Goal: Task Accomplishment & Management: Use online tool/utility

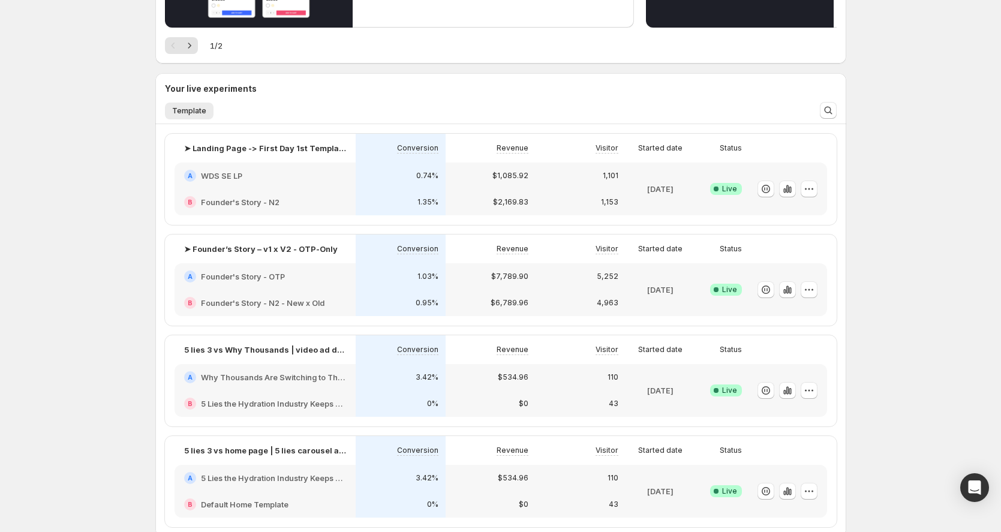
scroll to position [321, 0]
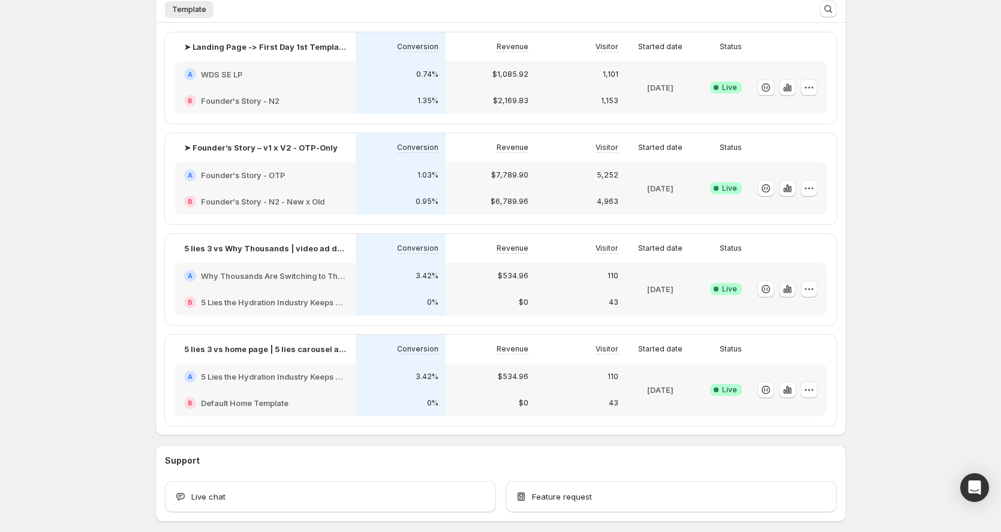
click at [789, 286] on icon "button" at bounding box center [788, 289] width 12 height 12
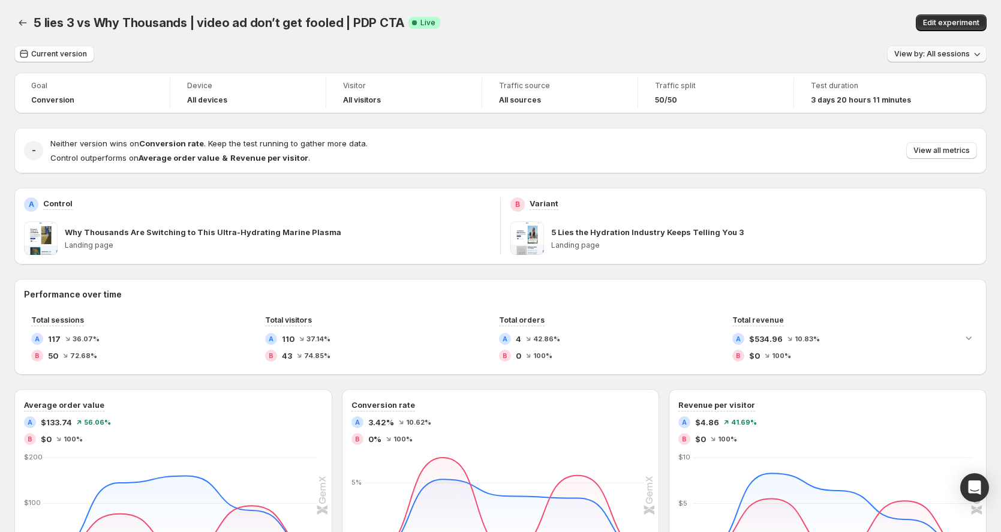
click at [945, 47] on button "View by: All sessions" at bounding box center [937, 54] width 100 height 17
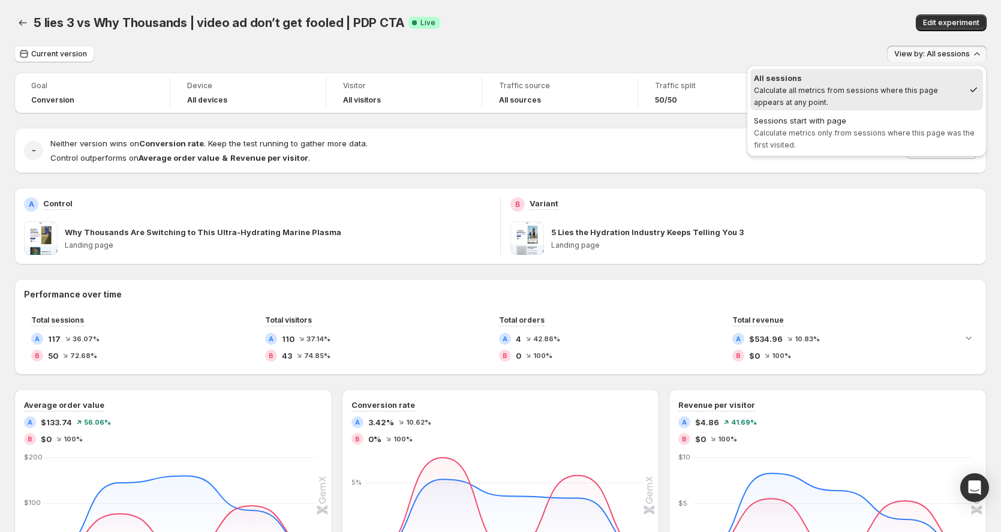
click at [922, 52] on span "View by: All sessions" at bounding box center [932, 54] width 76 height 10
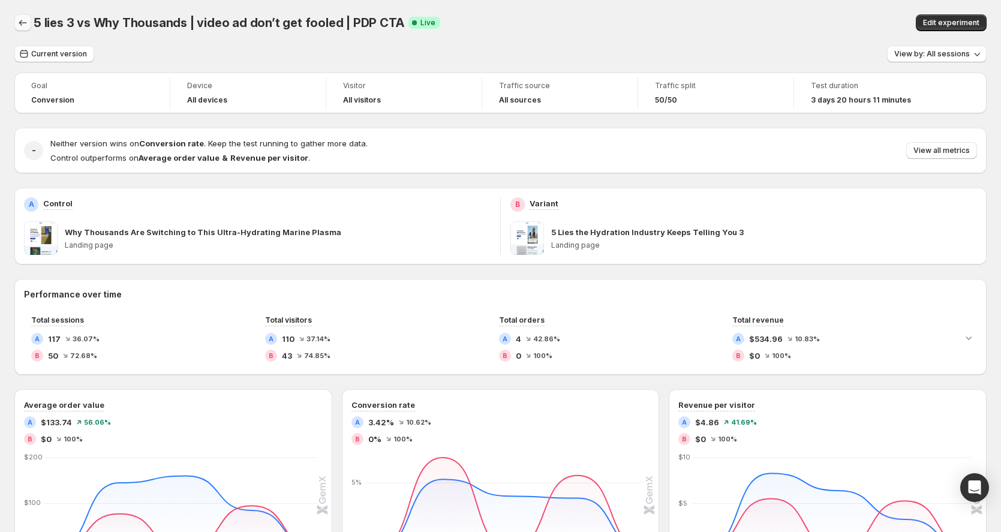
click at [23, 26] on icon "Back" at bounding box center [23, 23] width 12 height 12
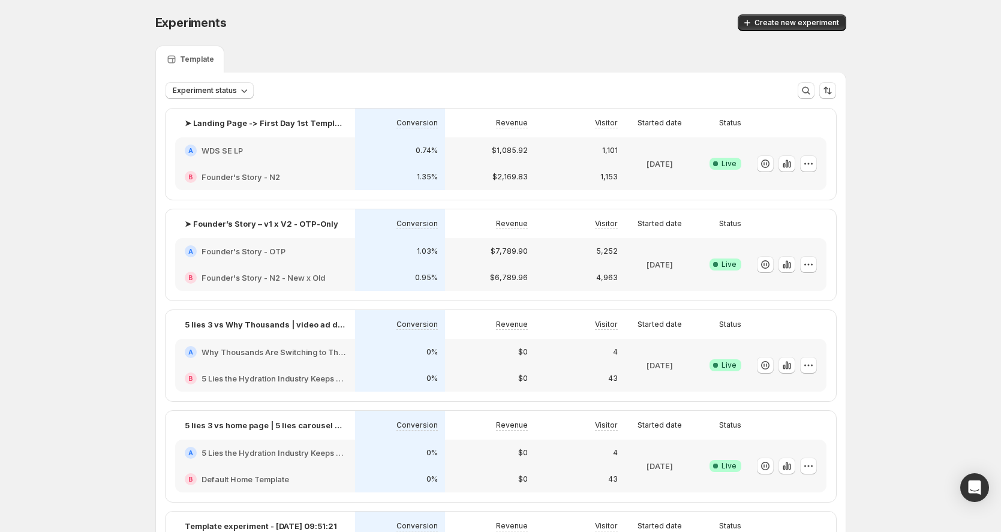
scroll to position [114, 0]
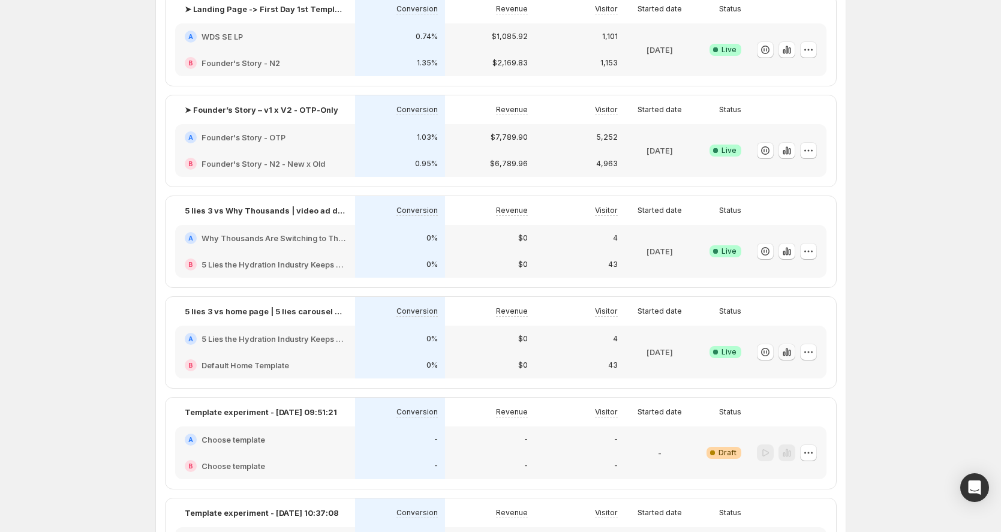
click at [792, 352] on icon "button" at bounding box center [787, 352] width 12 height 12
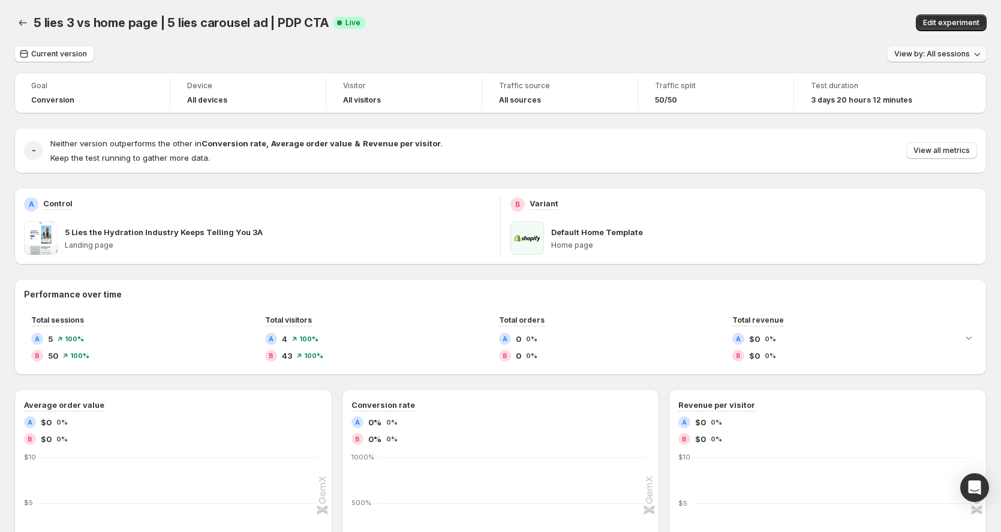
click at [917, 58] on span "View by: All sessions" at bounding box center [932, 54] width 76 height 10
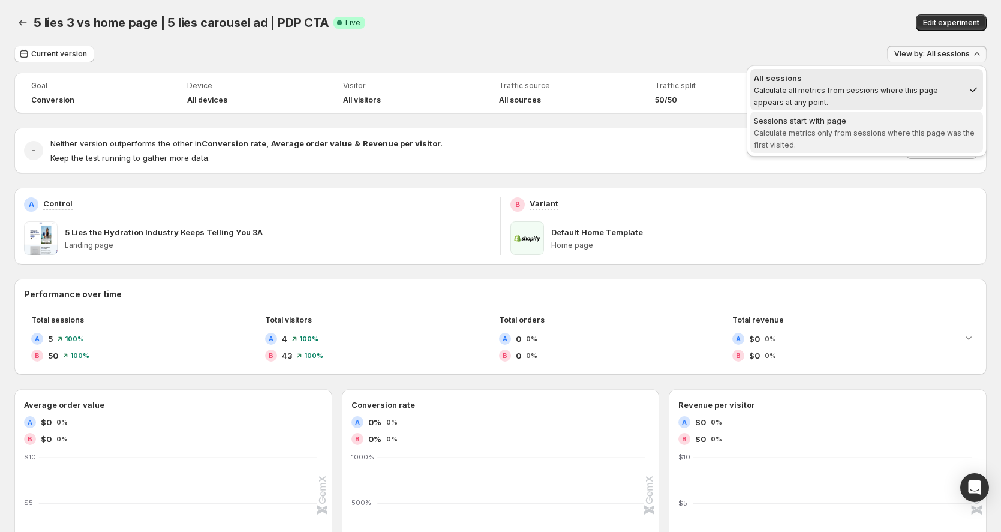
click at [854, 130] on span "Calculate metrics only from sessions where this page was the first visited." at bounding box center [864, 138] width 221 height 21
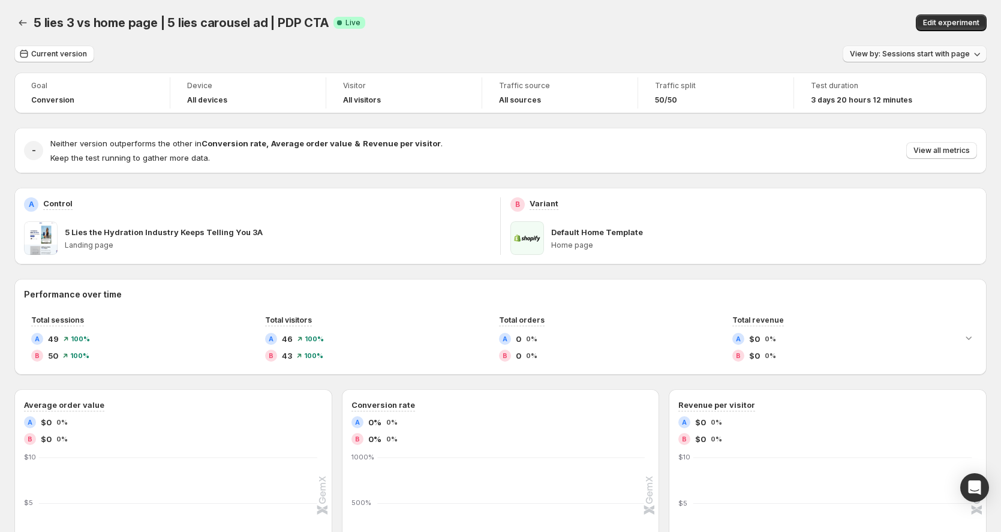
click at [886, 55] on span "View by: Sessions start with page" at bounding box center [910, 54] width 120 height 10
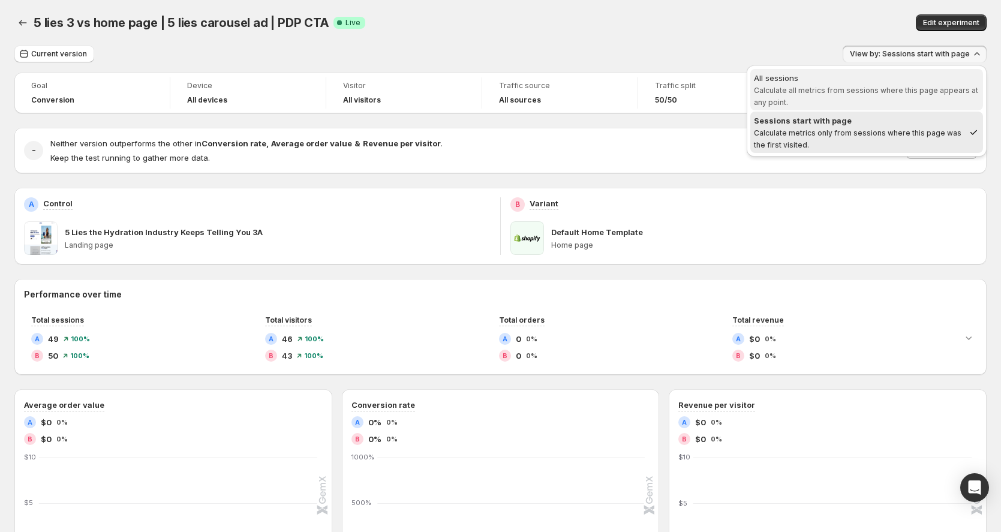
click at [851, 85] on span "All sessions Calculate all metrics from sessions where this page appears at any…" at bounding box center [867, 89] width 226 height 35
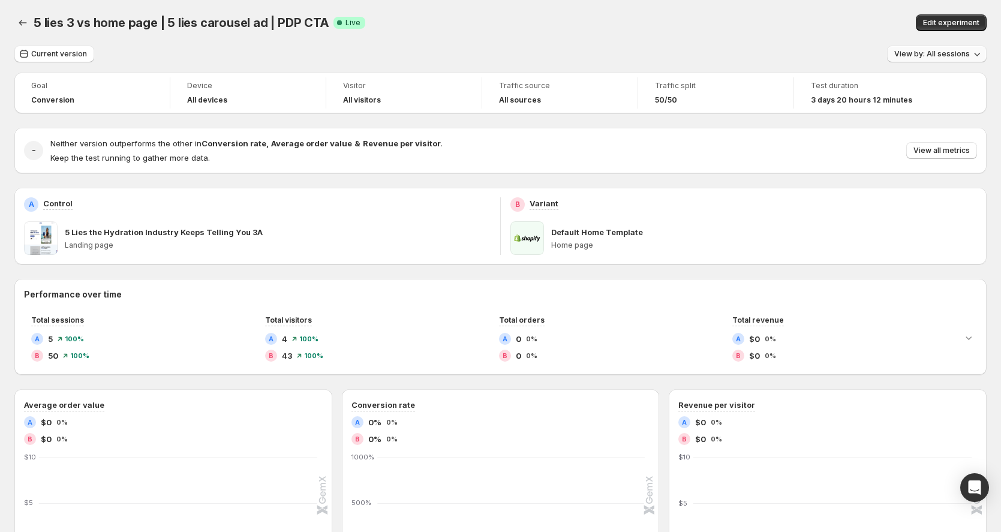
click at [939, 49] on button "View by: All sessions" at bounding box center [937, 54] width 100 height 17
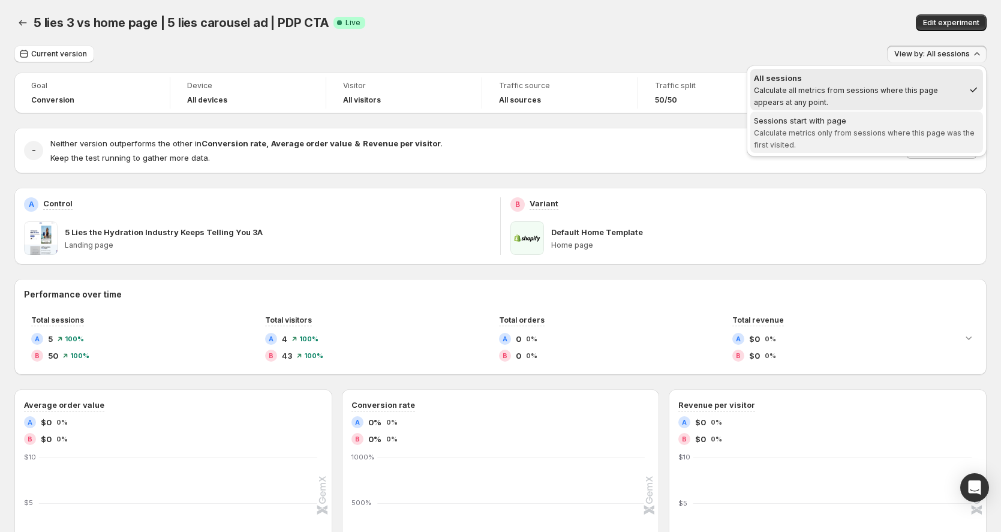
click at [846, 118] on div "Sessions start with page" at bounding box center [867, 121] width 226 height 12
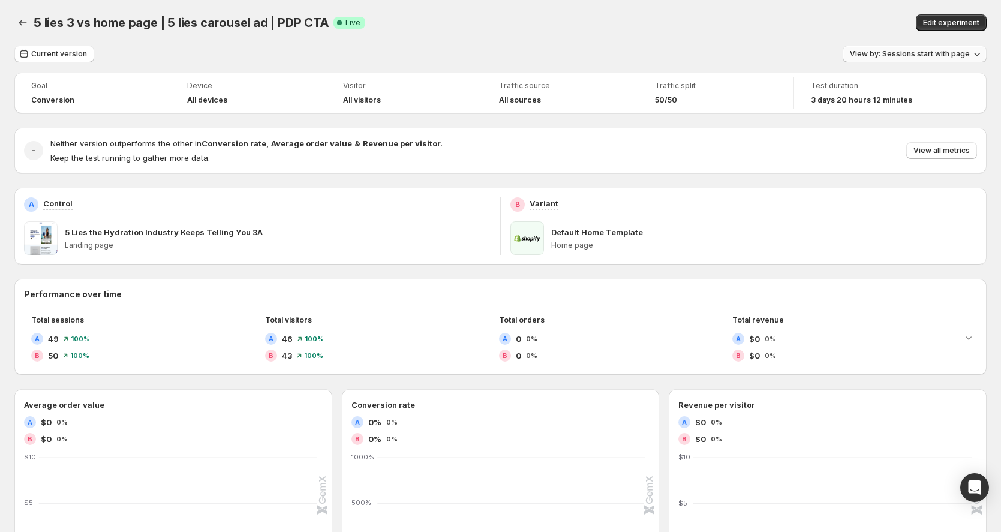
click at [948, 62] on div "View by: Sessions start with page" at bounding box center [915, 54] width 144 height 17
click at [927, 46] on button "View by: Sessions start with page" at bounding box center [915, 54] width 144 height 17
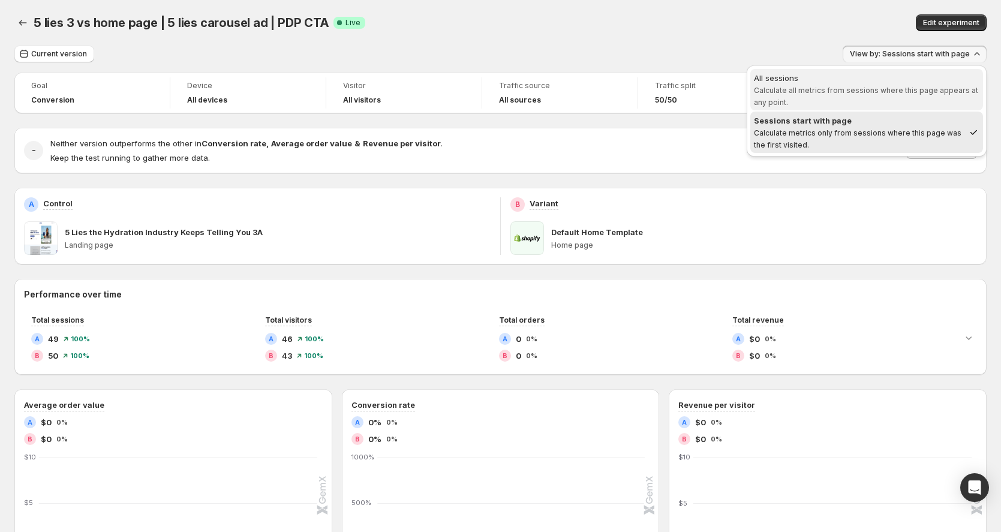
click at [882, 89] on span "Calculate all metrics from sessions where this page appears at any point." at bounding box center [866, 96] width 224 height 21
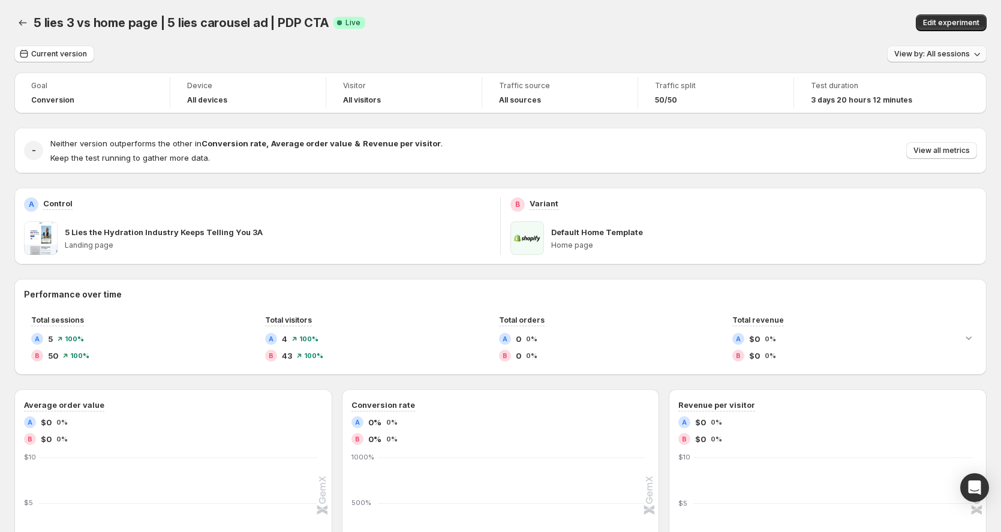
click at [914, 50] on span "View by: All sessions" at bounding box center [932, 54] width 76 height 10
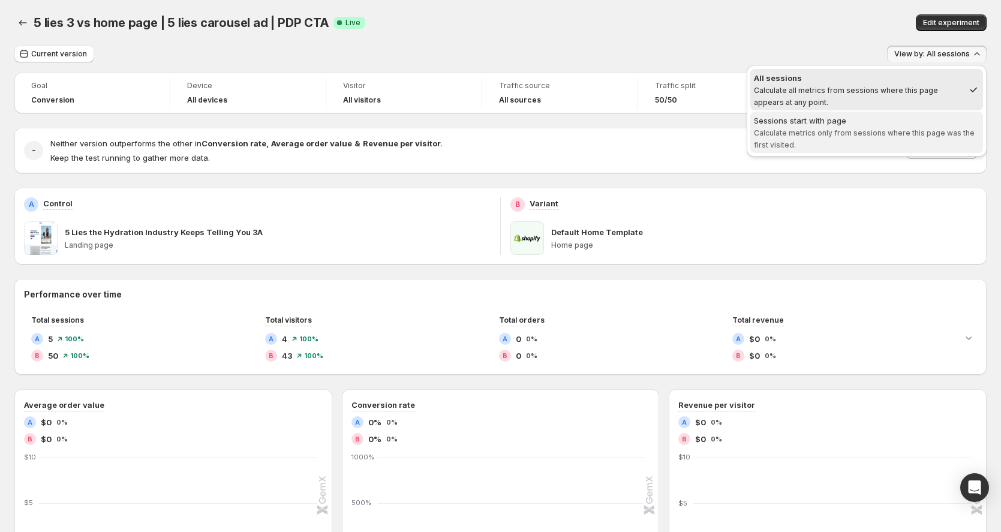
click at [907, 134] on span "Calculate metrics only from sessions where this page was the first visited." at bounding box center [864, 138] width 221 height 21
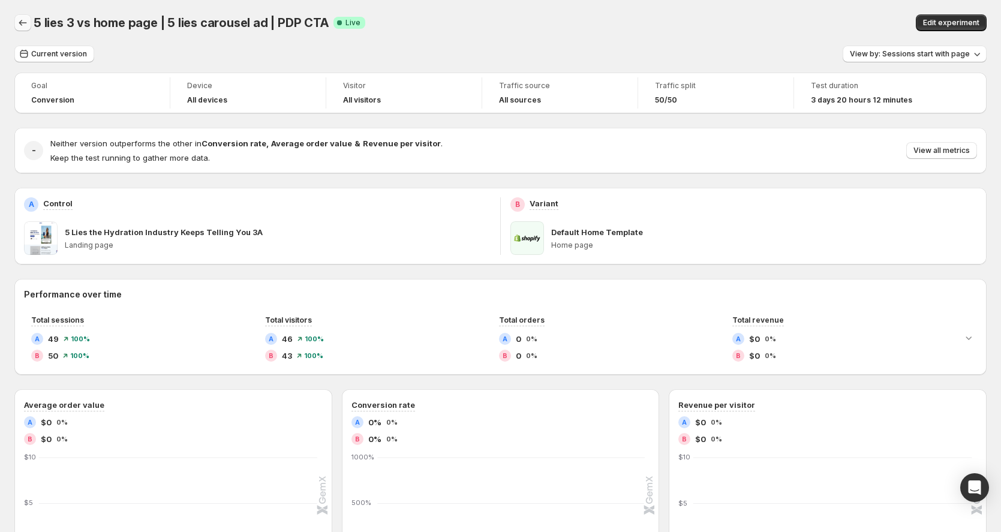
click at [22, 20] on icon "Back" at bounding box center [23, 23] width 12 height 12
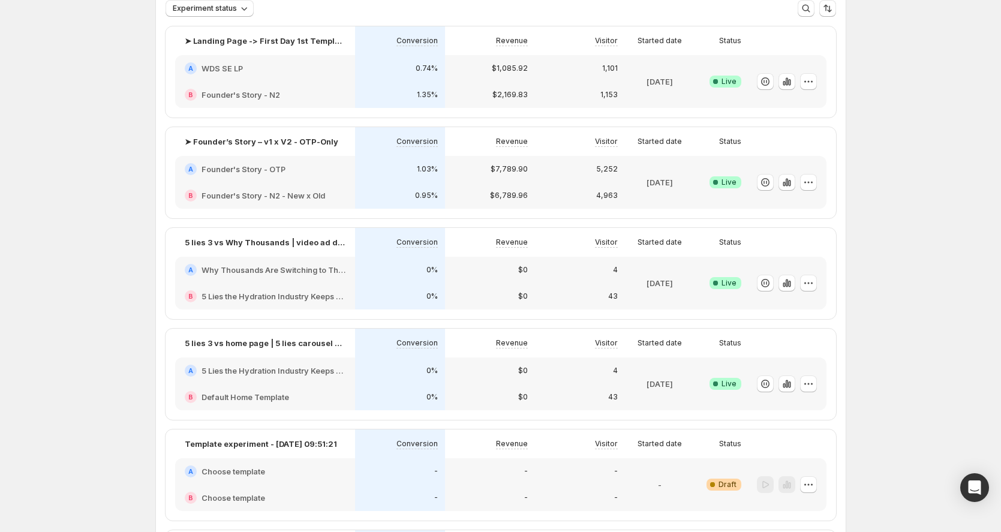
scroll to position [85, 0]
click at [787, 280] on icon "button" at bounding box center [787, 281] width 12 height 12
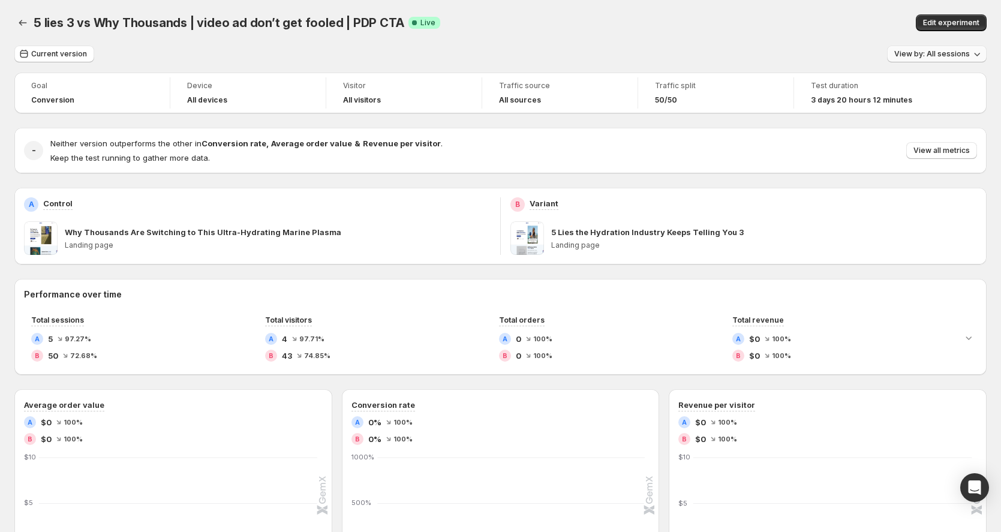
click at [925, 56] on span "View by: All sessions" at bounding box center [932, 54] width 76 height 10
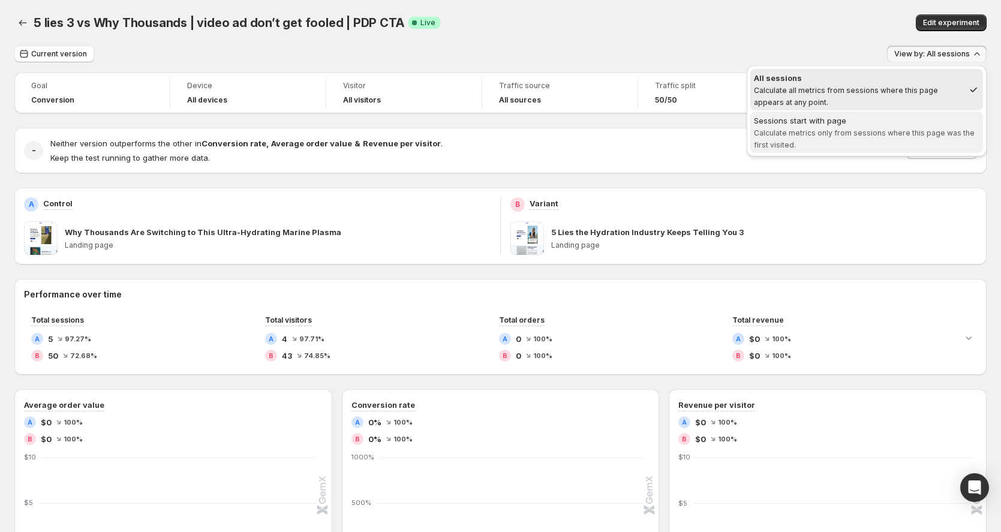
click at [903, 119] on div "Sessions start with page" at bounding box center [867, 121] width 226 height 12
